Goal: Task Accomplishment & Management: Use online tool/utility

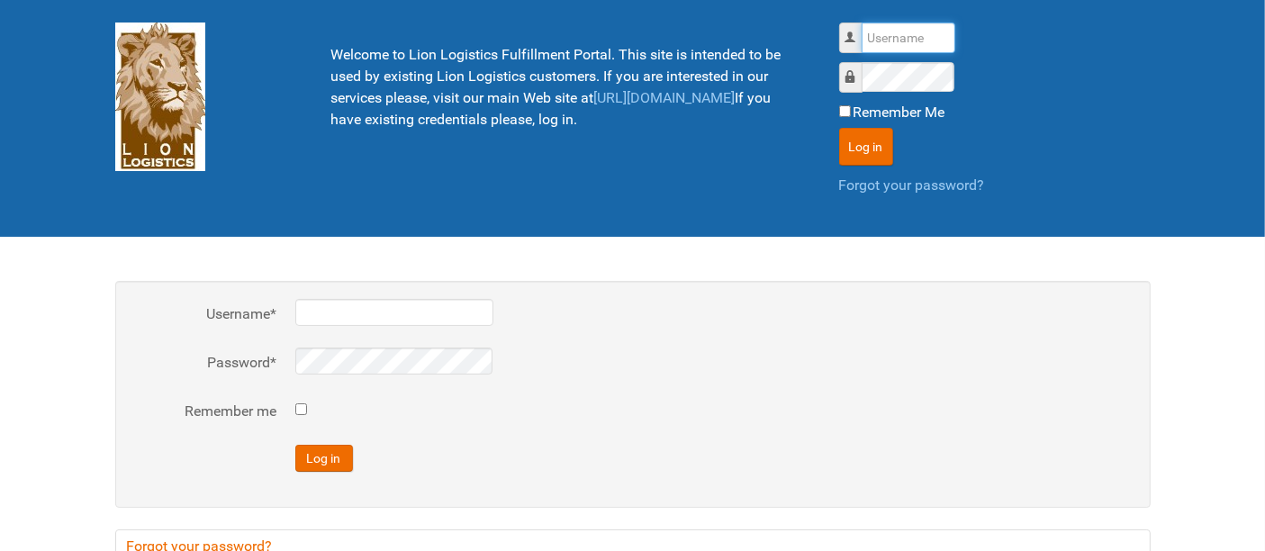
click at [885, 36] on input "Username" at bounding box center [909, 38] width 94 height 31
type input "al"
click at [839, 128] on button "Log in" at bounding box center [866, 147] width 54 height 38
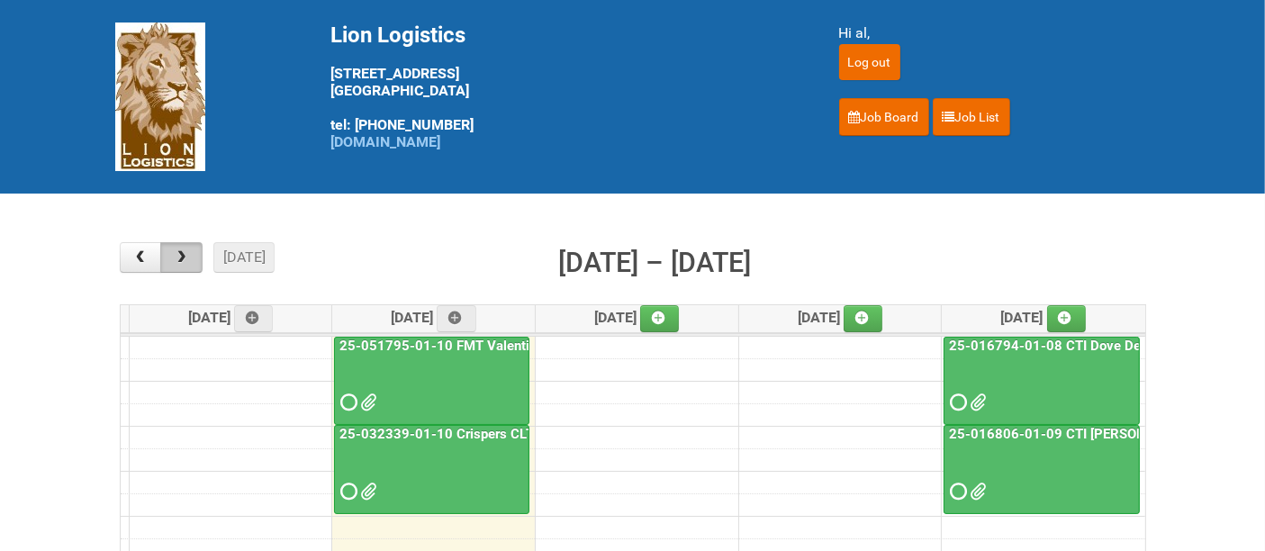
click at [185, 261] on span "button" at bounding box center [181, 257] width 17 height 14
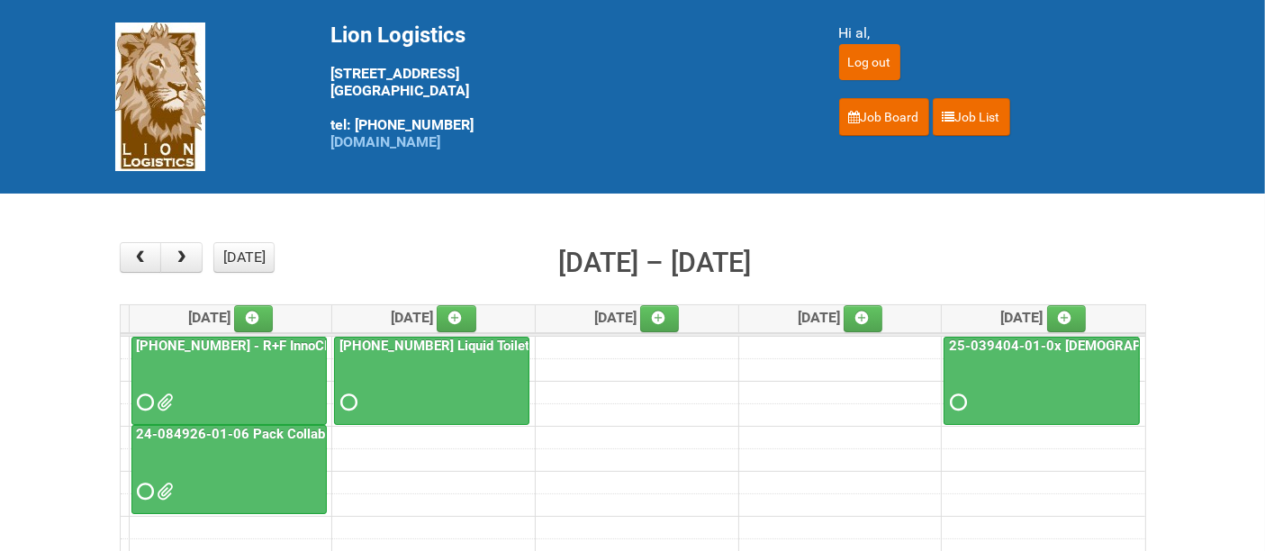
click at [1060, 376] on div at bounding box center [1042, 387] width 193 height 59
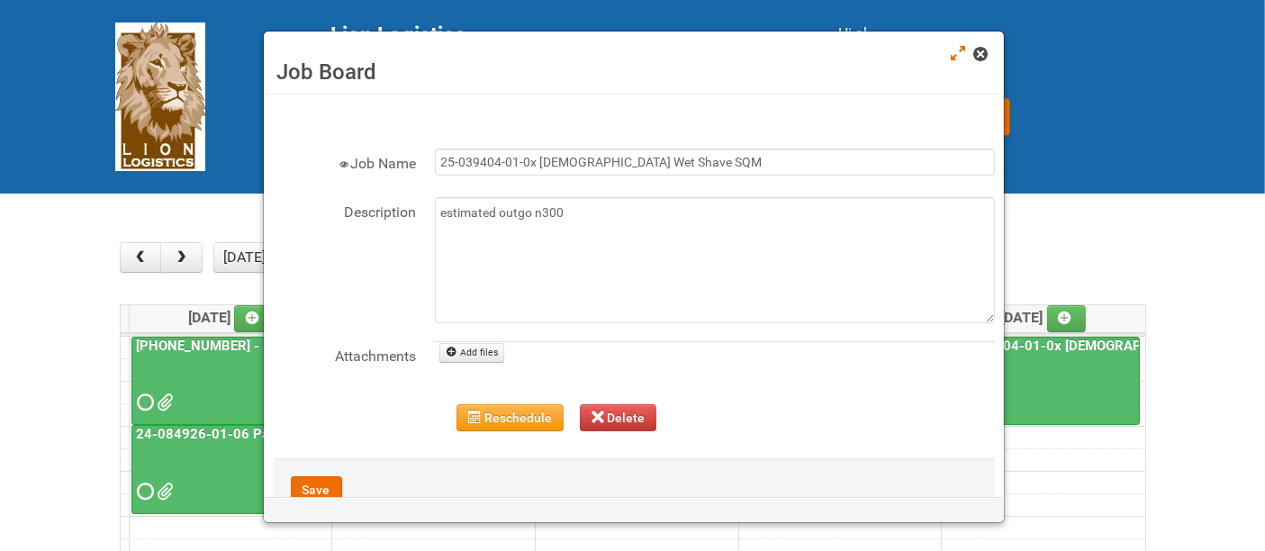
click at [981, 50] on span at bounding box center [980, 54] width 13 height 13
